Goal: Information Seeking & Learning: Learn about a topic

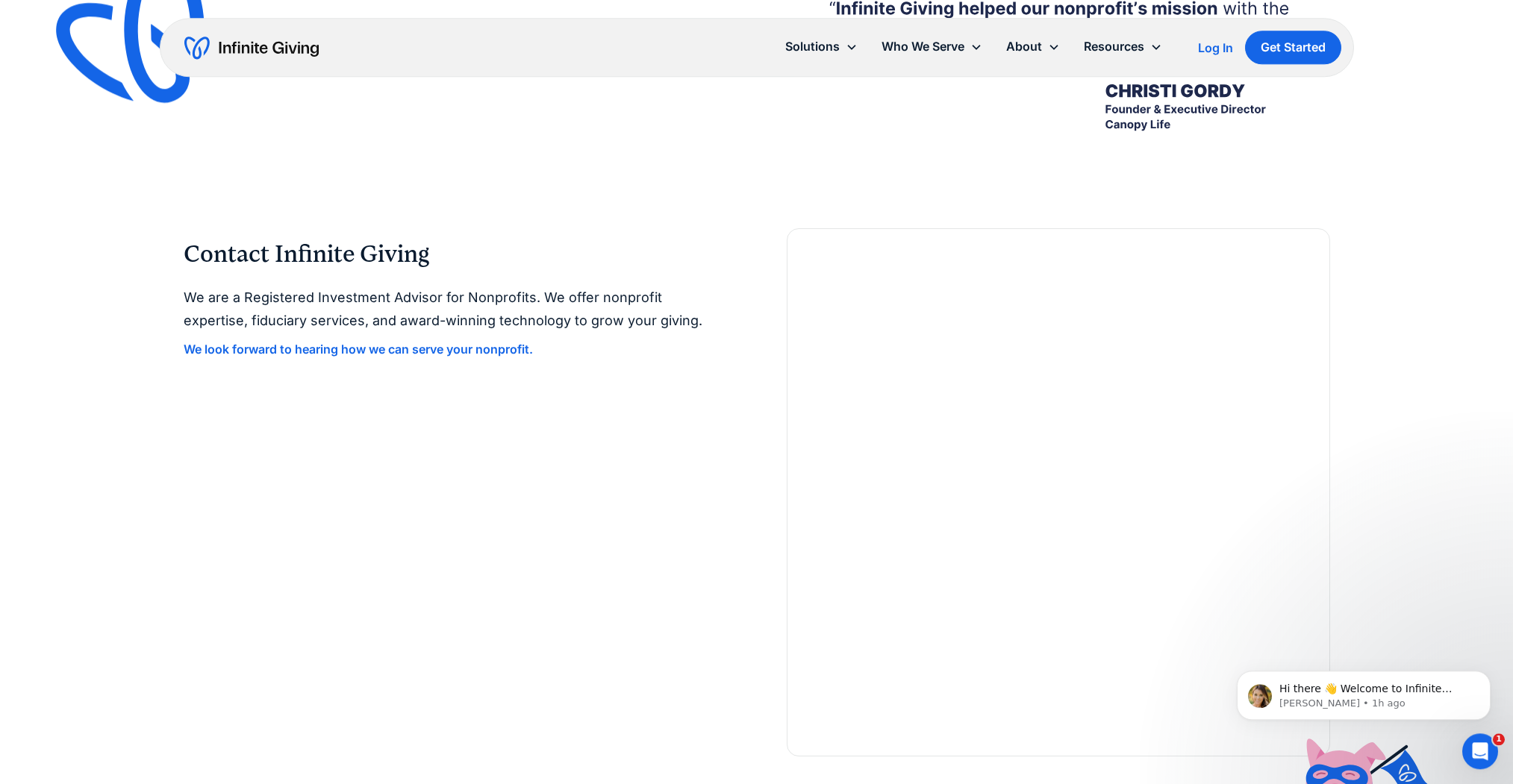
scroll to position [3270, 0]
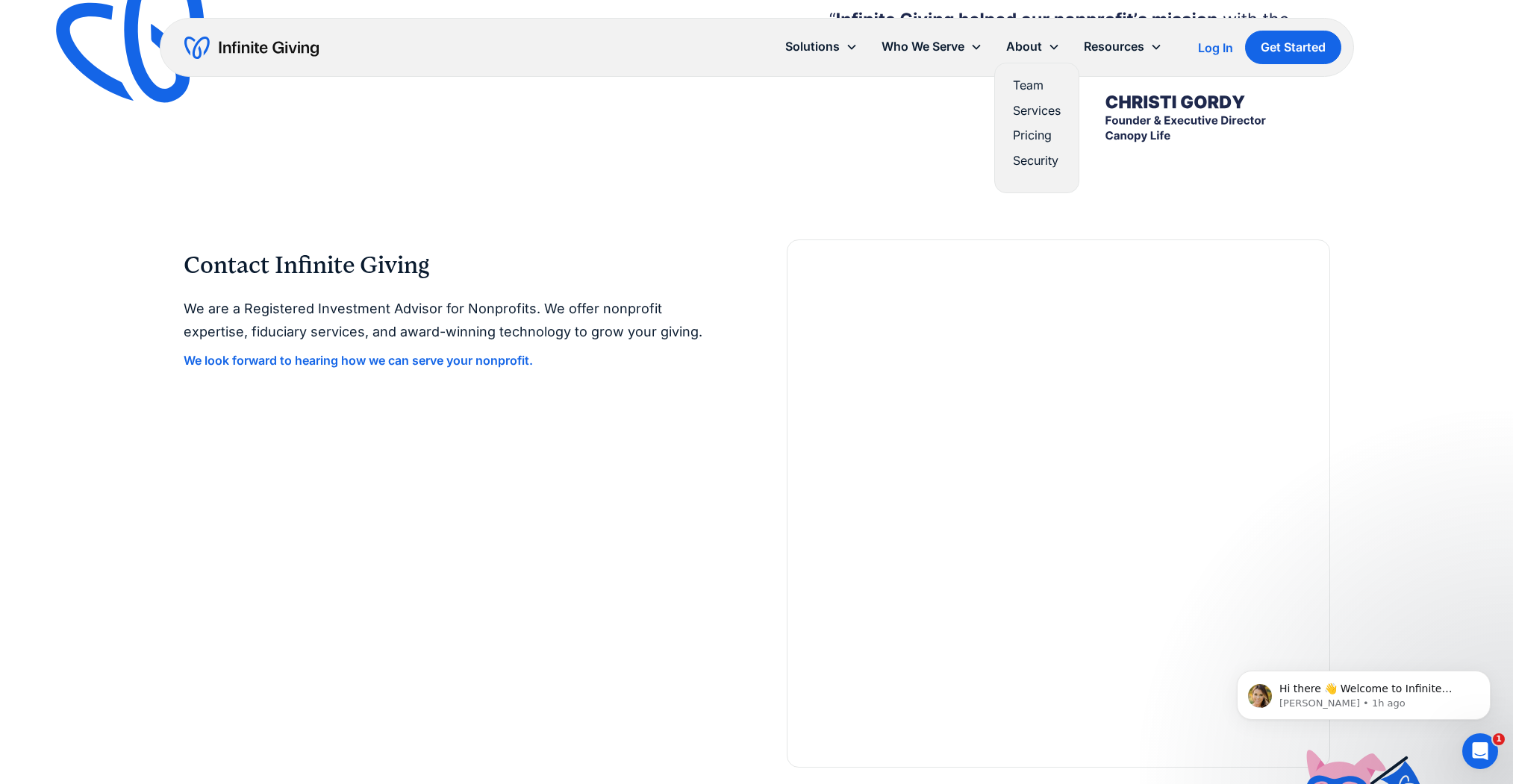
click at [1019, 48] on div "About" at bounding box center [1024, 47] width 36 height 20
click at [1042, 140] on link "Pricing" at bounding box center [1036, 136] width 47 height 20
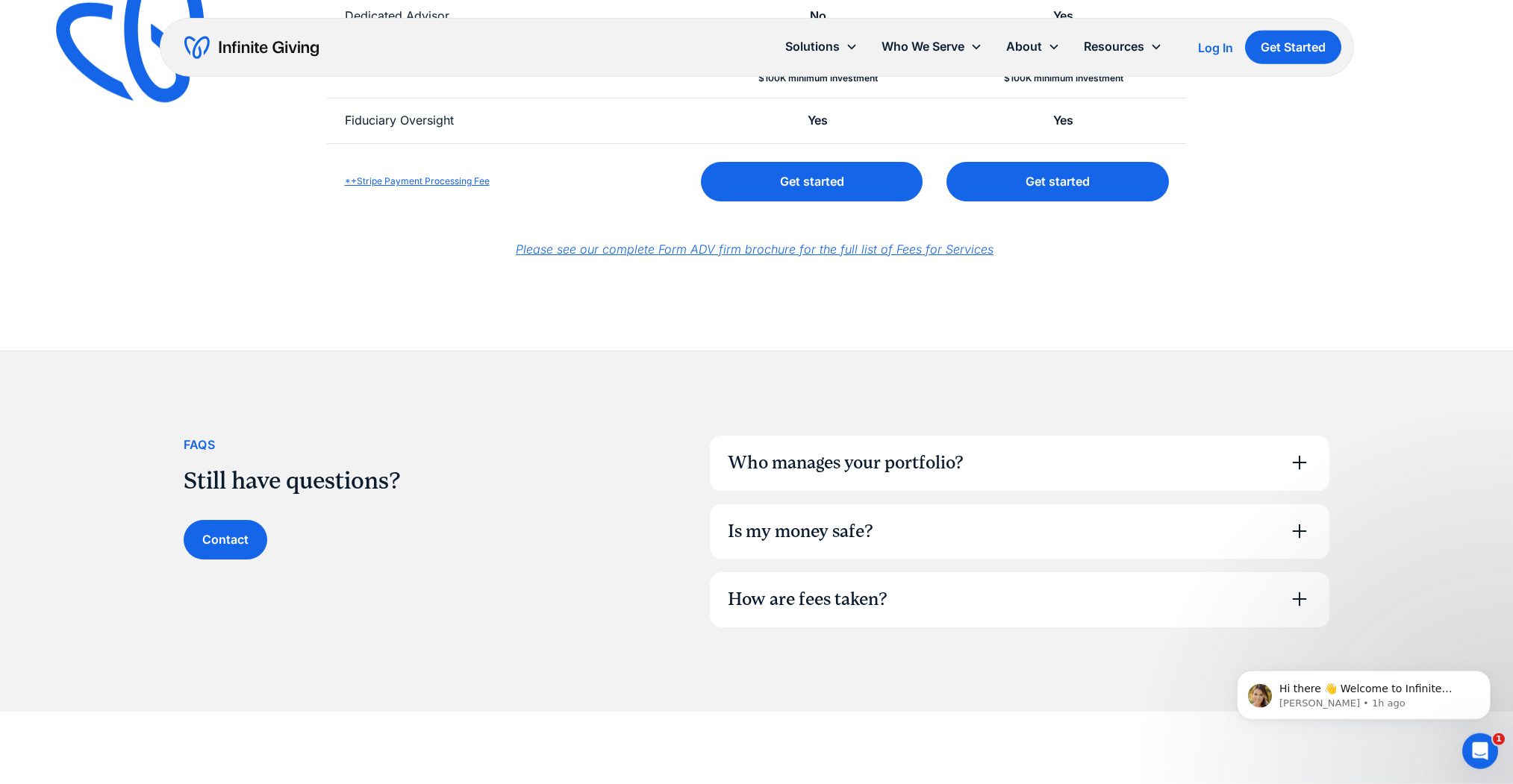
scroll to position [812, 0]
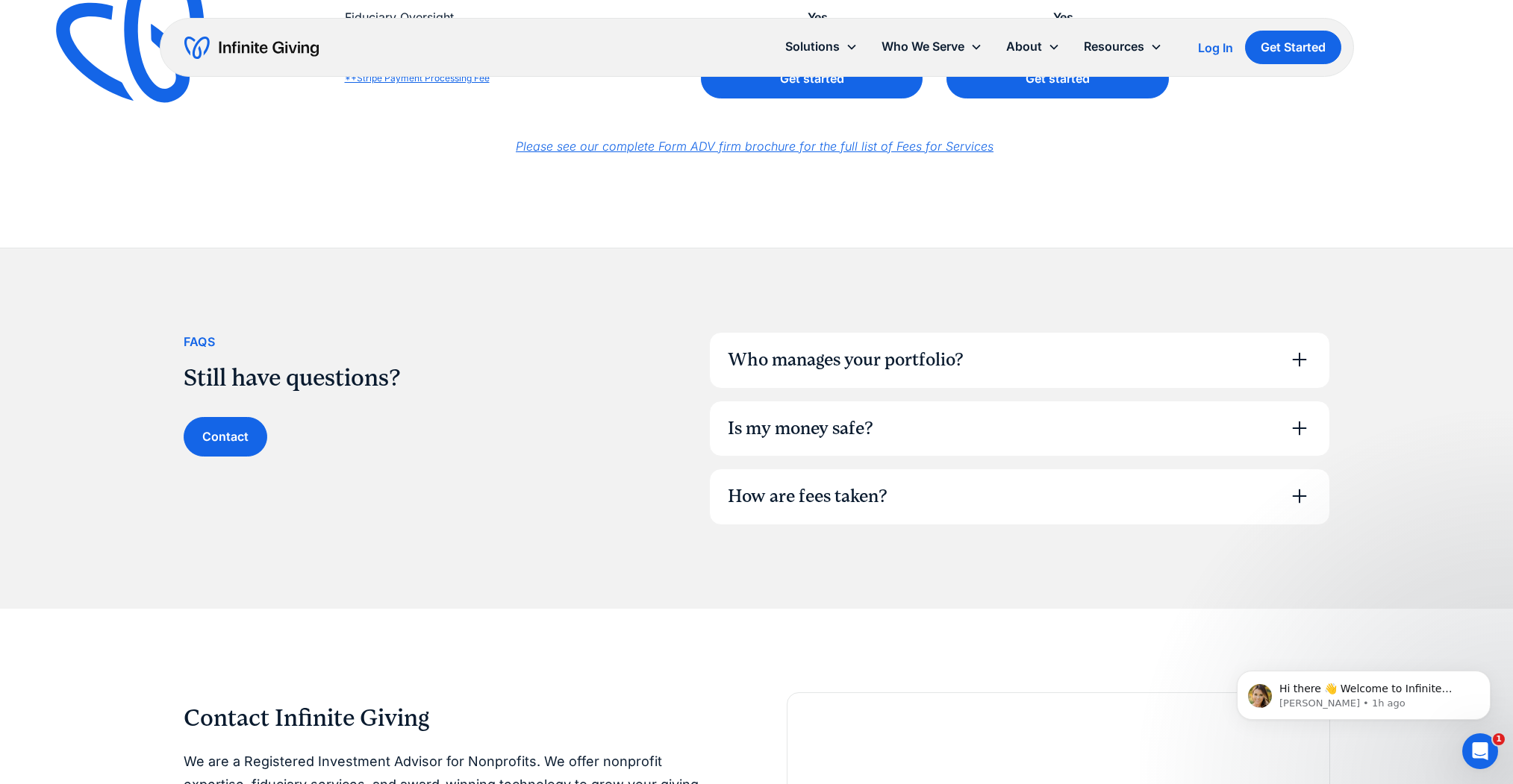
click at [847, 361] on div "Who manages your portfolio?" at bounding box center [846, 360] width 236 height 25
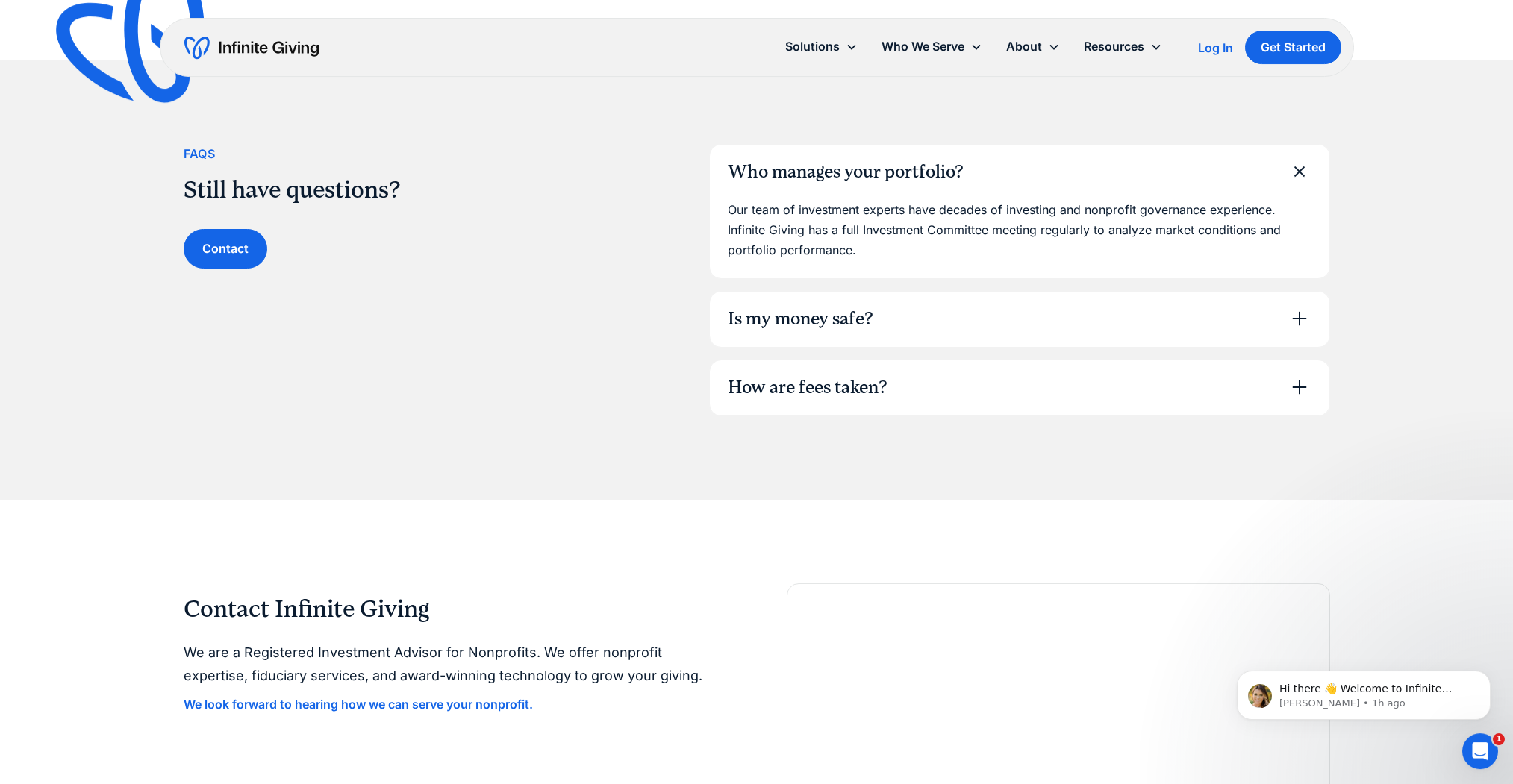
scroll to position [1098, 0]
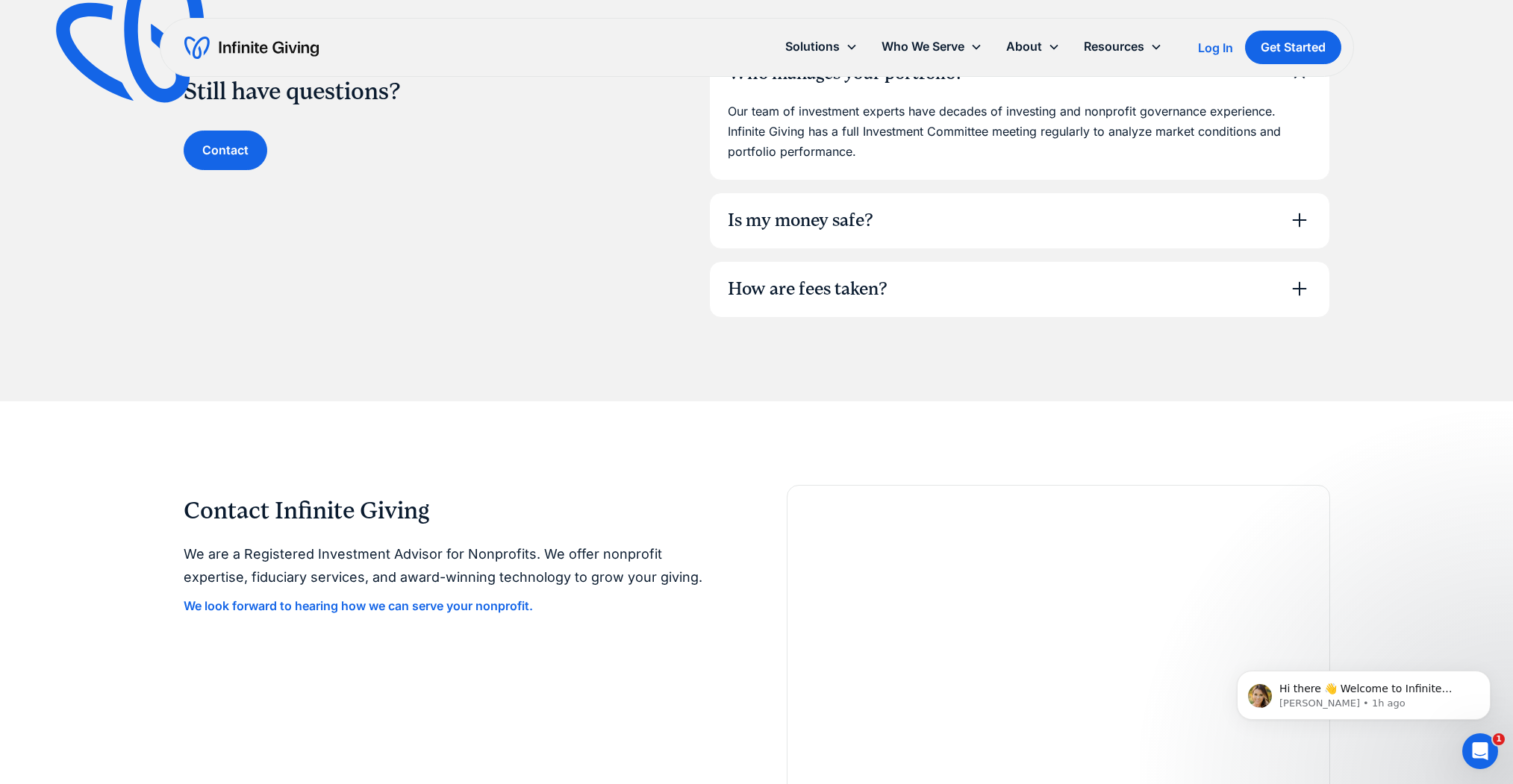
click at [782, 283] on div "How are fees taken?" at bounding box center [807, 290] width 159 height 25
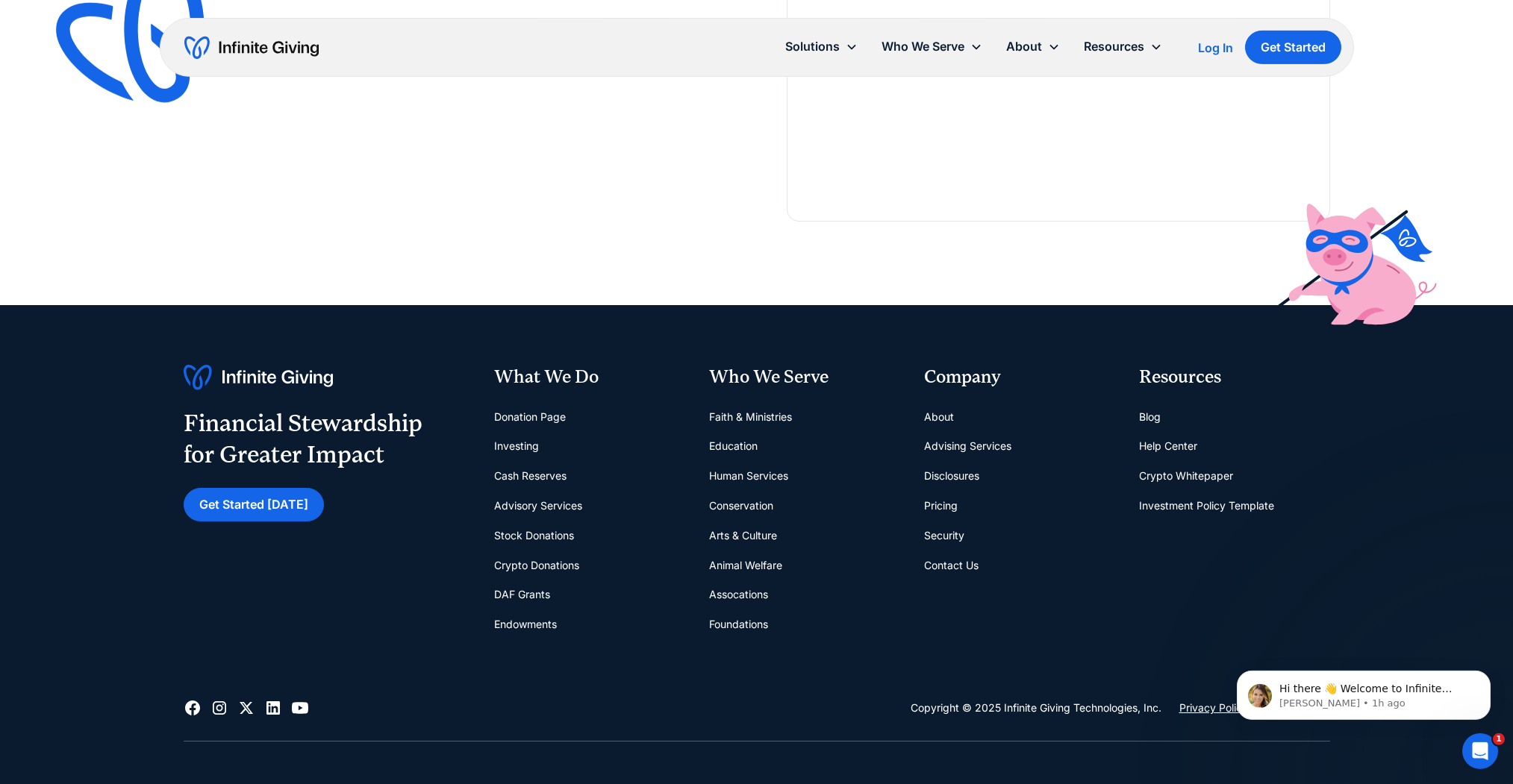
scroll to position [2137, 0]
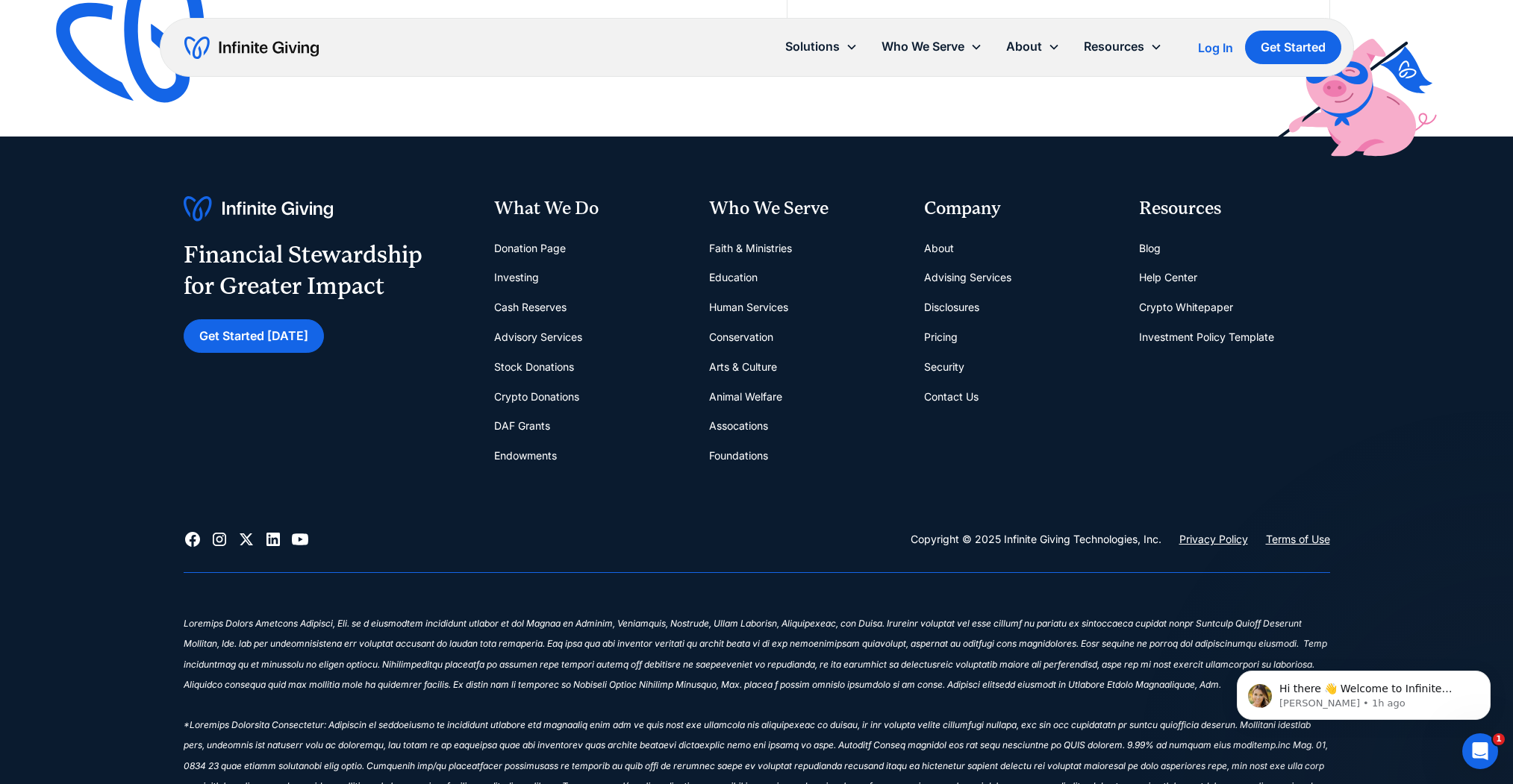
click at [762, 331] on link "Conservation" at bounding box center [741, 336] width 64 height 30
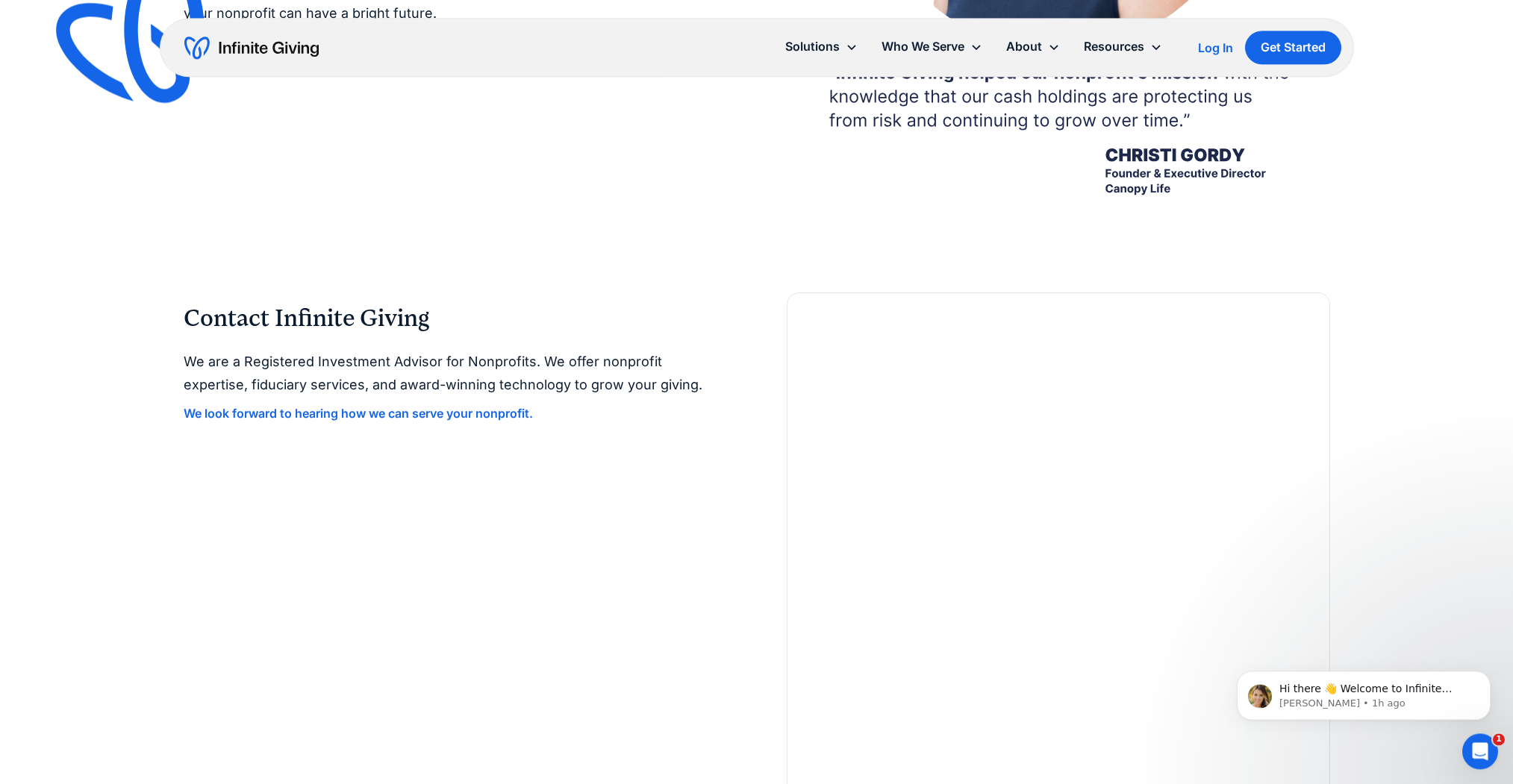
scroll to position [3187, 0]
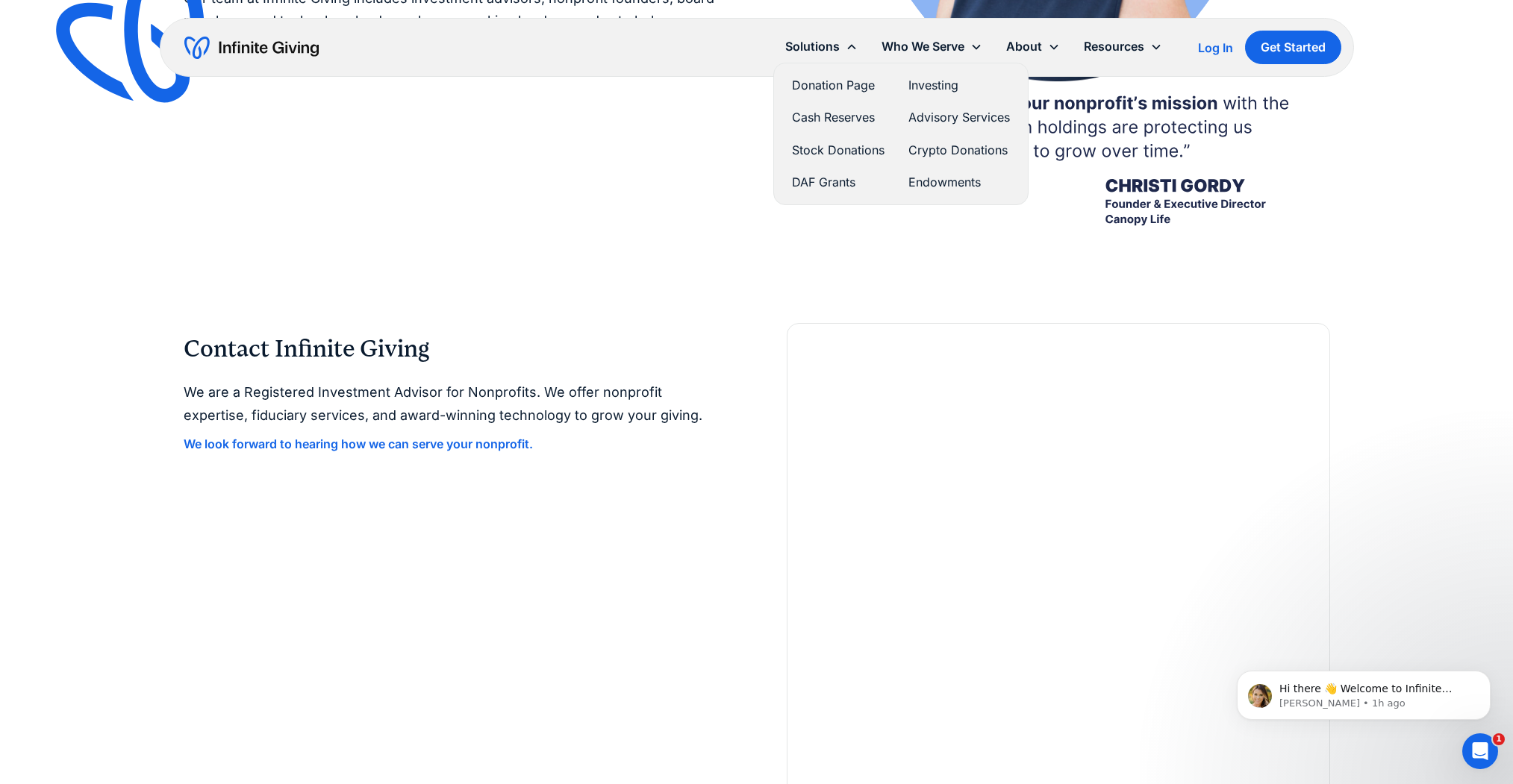
click at [803, 52] on div "Solutions" at bounding box center [812, 47] width 54 height 20
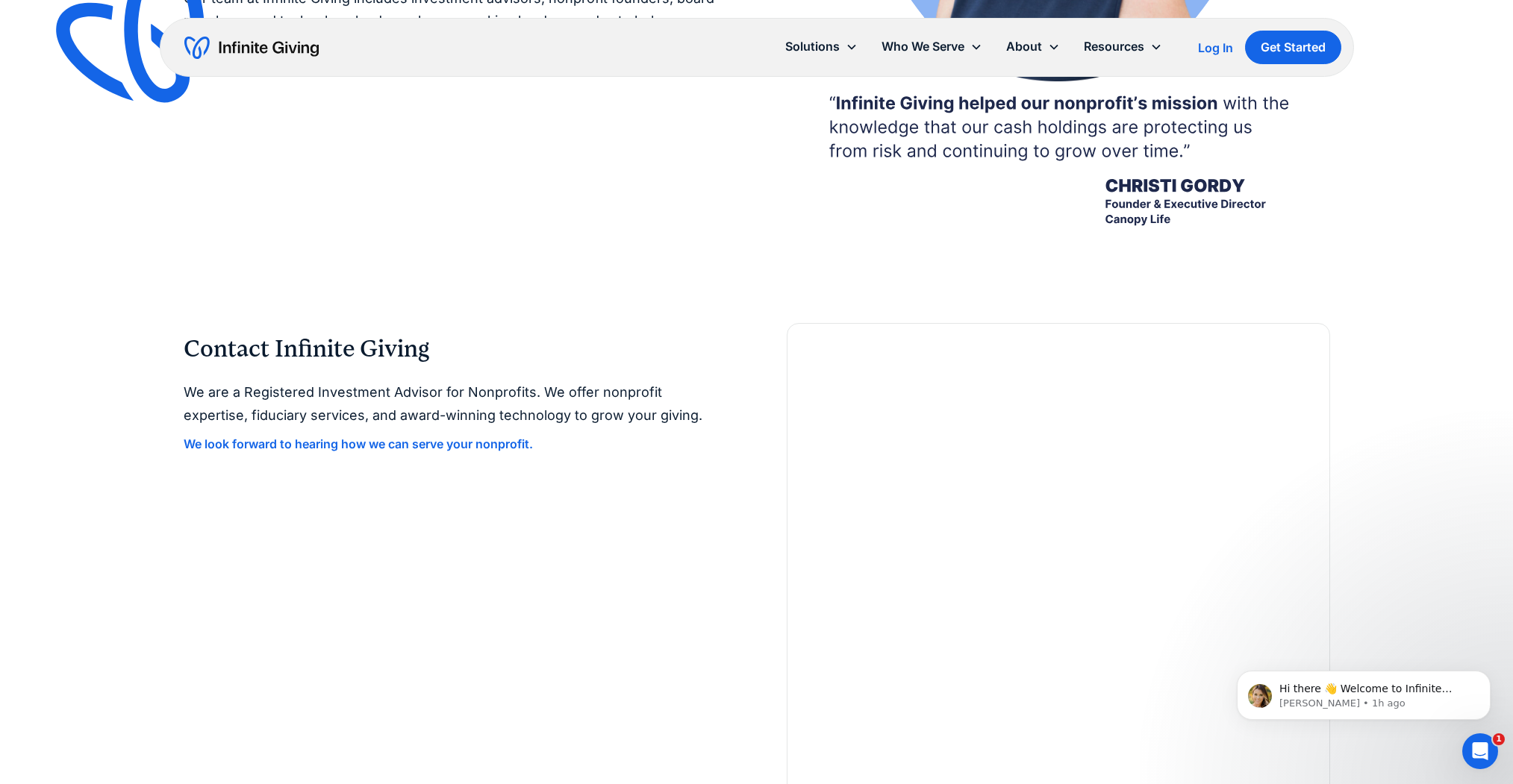
click at [803, 52] on div "Solutions" at bounding box center [812, 47] width 54 height 20
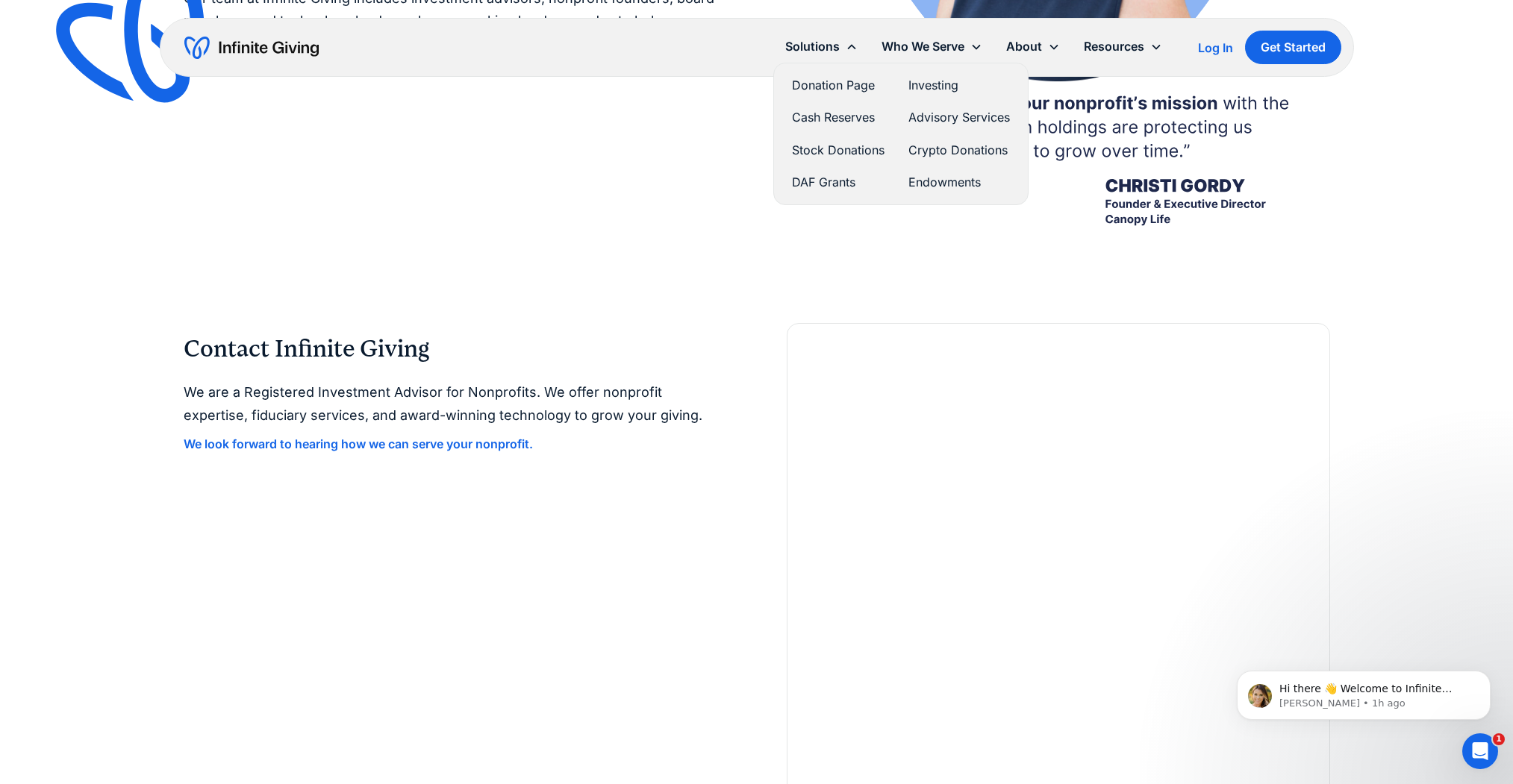
click at [835, 89] on link "Donation Page" at bounding box center [838, 86] width 92 height 20
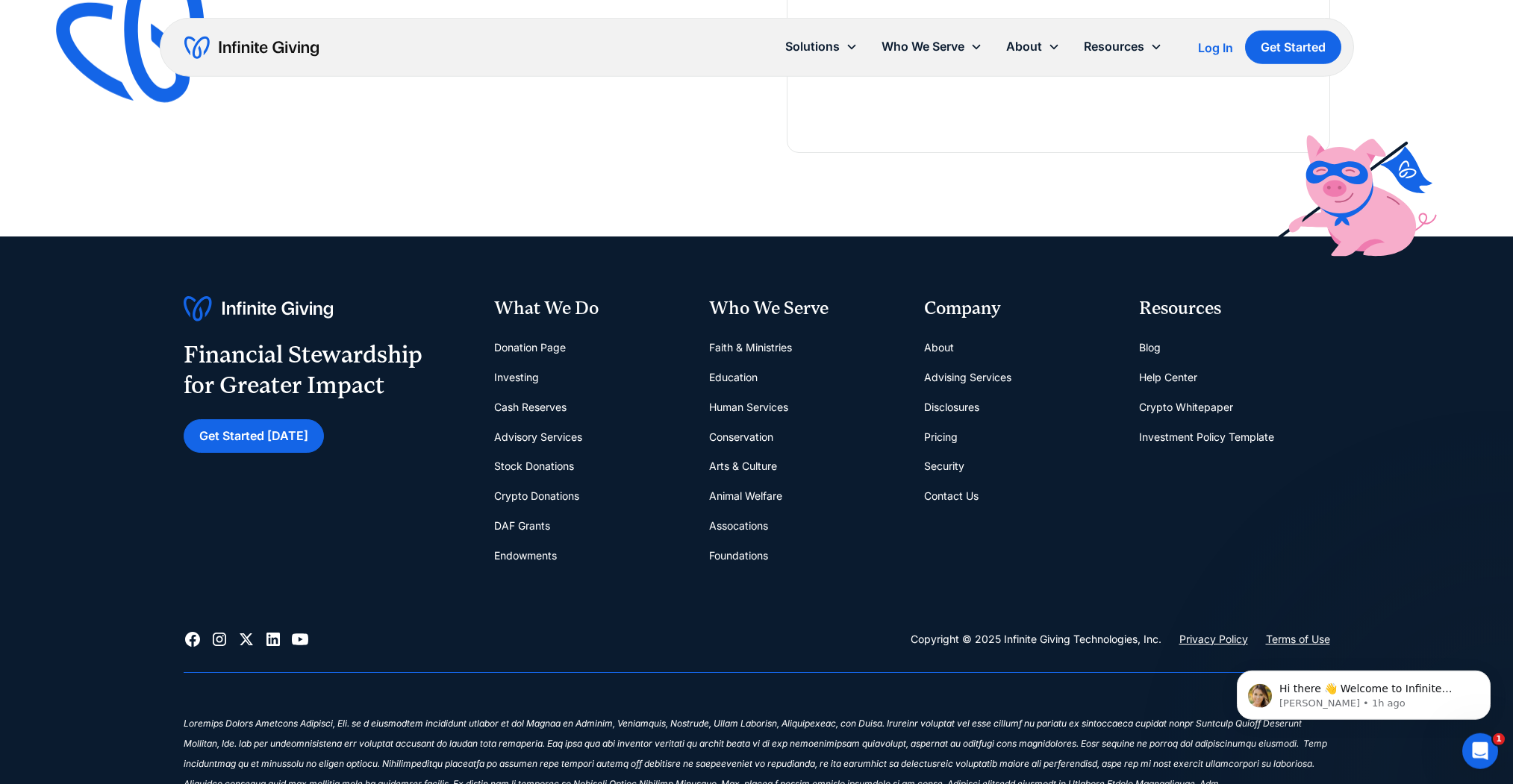
scroll to position [3162, 0]
